Goal: Navigation & Orientation: Go to known website

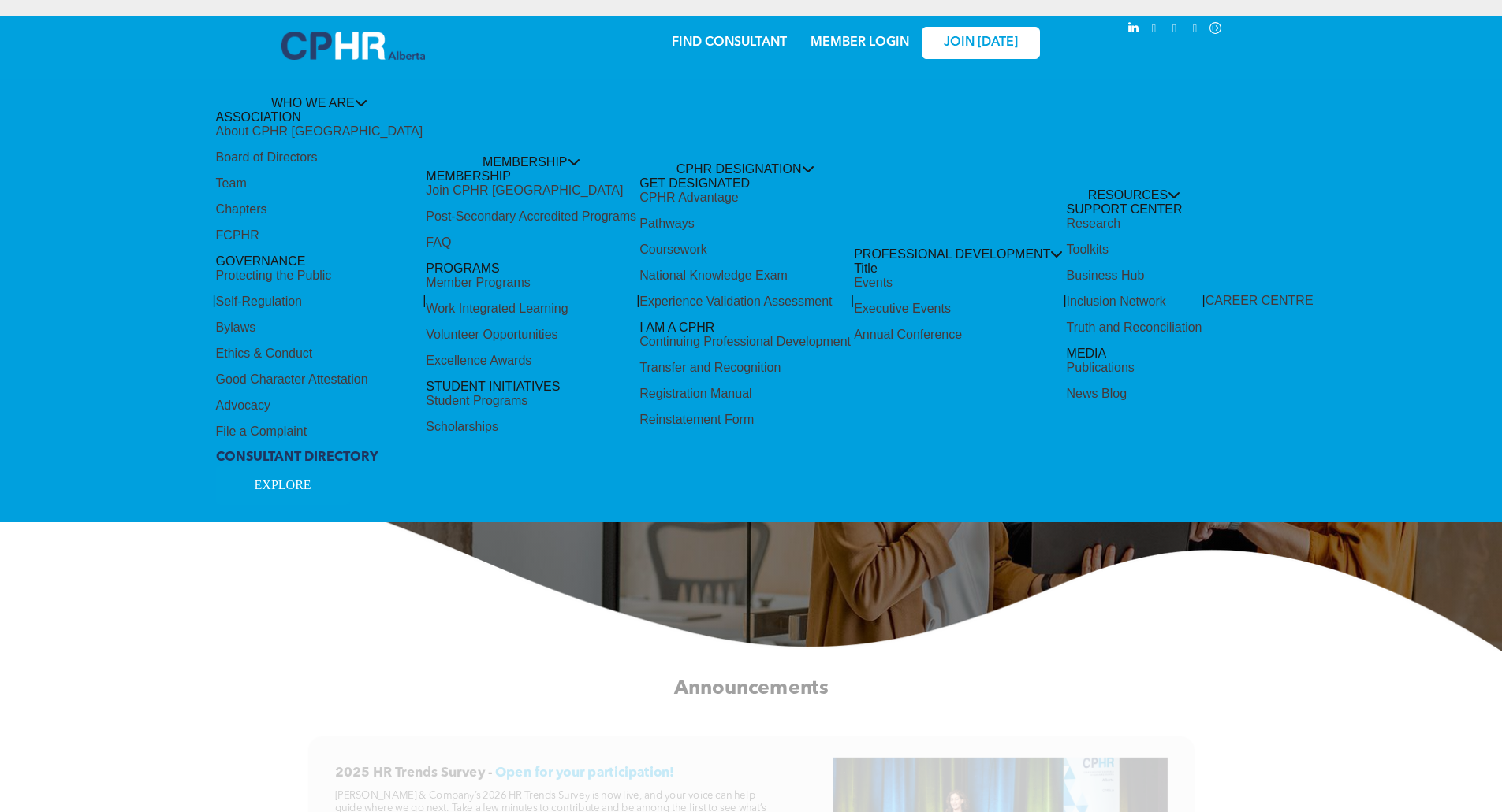
click at [892, 34] on div "Share by:" at bounding box center [698, 32] width 1366 height 17
click at [845, 37] on div "Share by:" at bounding box center [698, 32] width 1366 height 17
click at [954, 44] on div "Share by:" at bounding box center [698, 414] width 1397 height 812
click at [881, 44] on div "Share by:" at bounding box center [698, 414] width 1397 height 812
click at [879, 37] on div "Share by:" at bounding box center [698, 32] width 1366 height 17
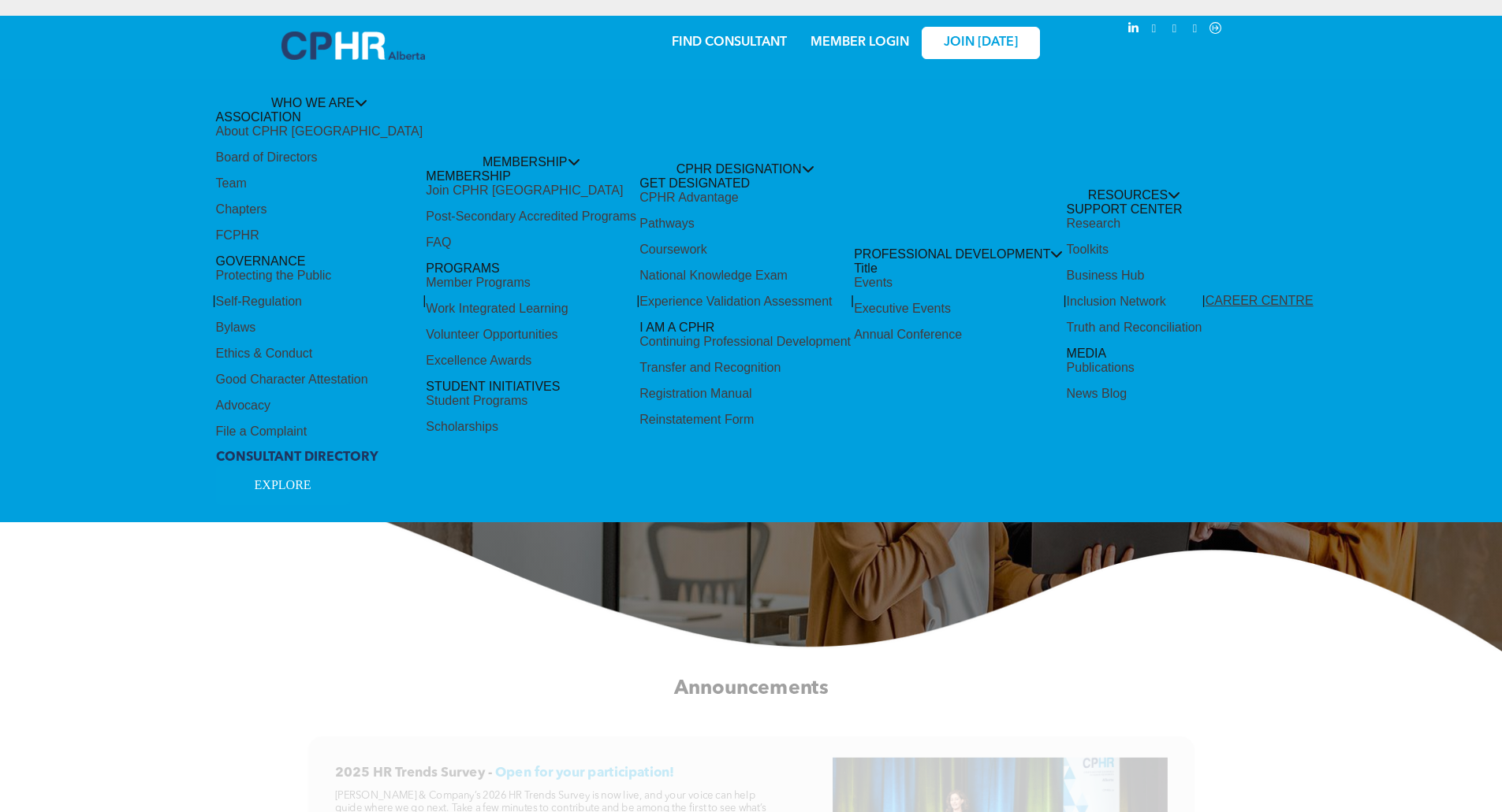
click at [327, 39] on div "Share by:" at bounding box center [698, 32] width 1366 height 17
click at [895, 36] on div "Share by:" at bounding box center [698, 32] width 1366 height 17
